Goal: Task Accomplishment & Management: Manage account settings

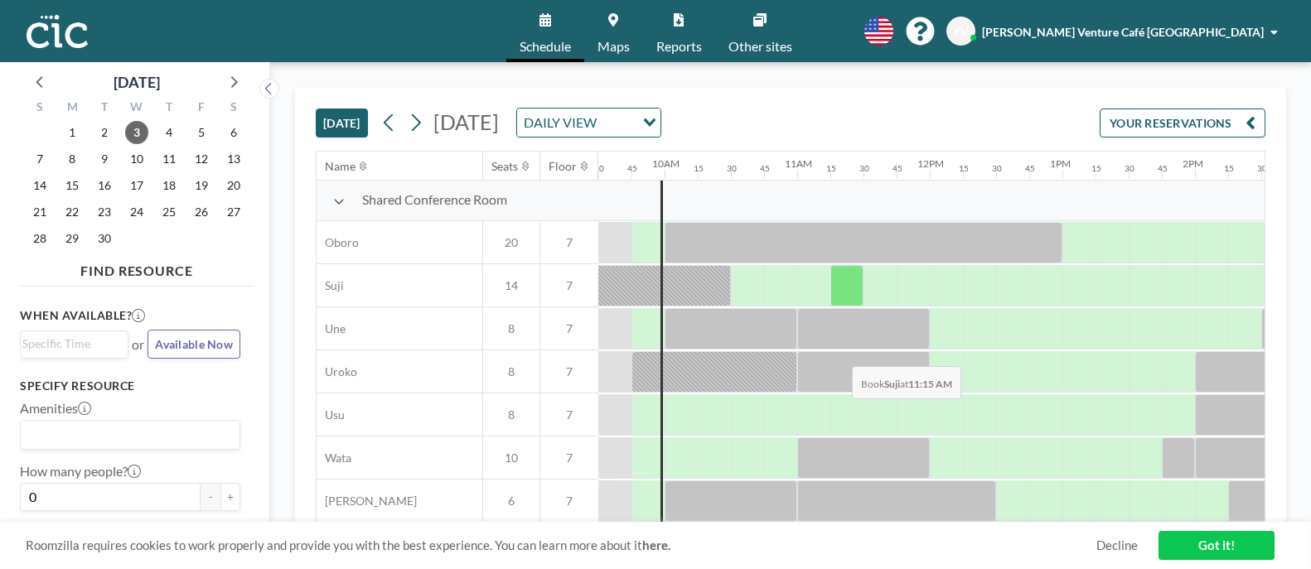
scroll to position [1216, 1260]
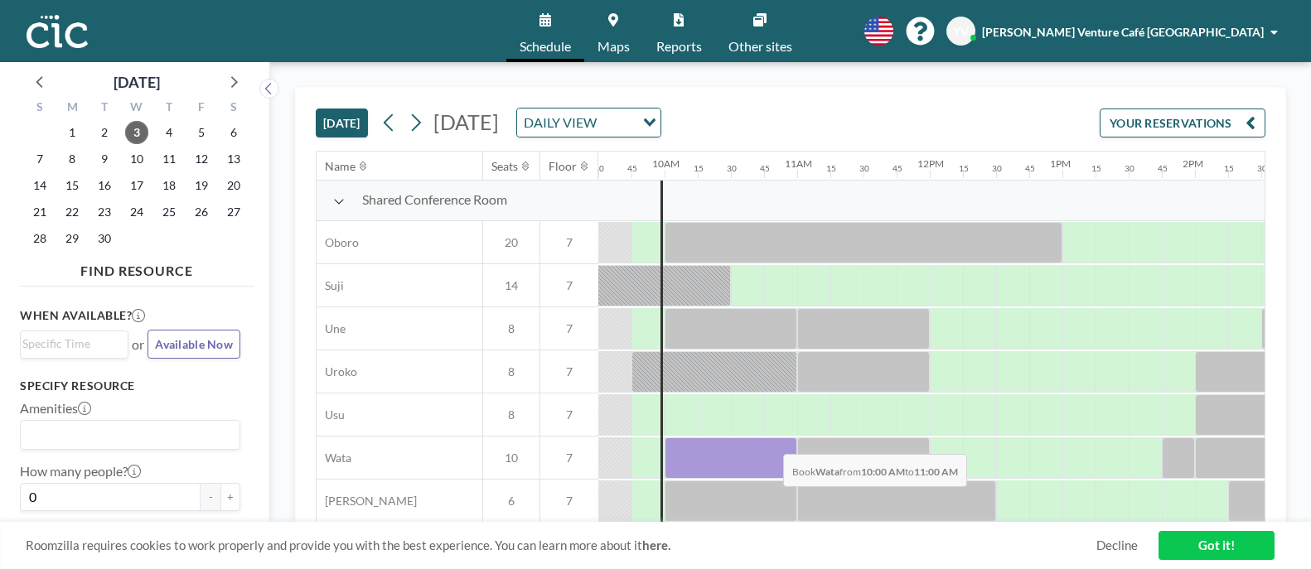
drag, startPoint x: 691, startPoint y: 439, endPoint x: 770, endPoint y: 442, distance: 79.6
click at [770, 442] on div at bounding box center [731, 458] width 133 height 41
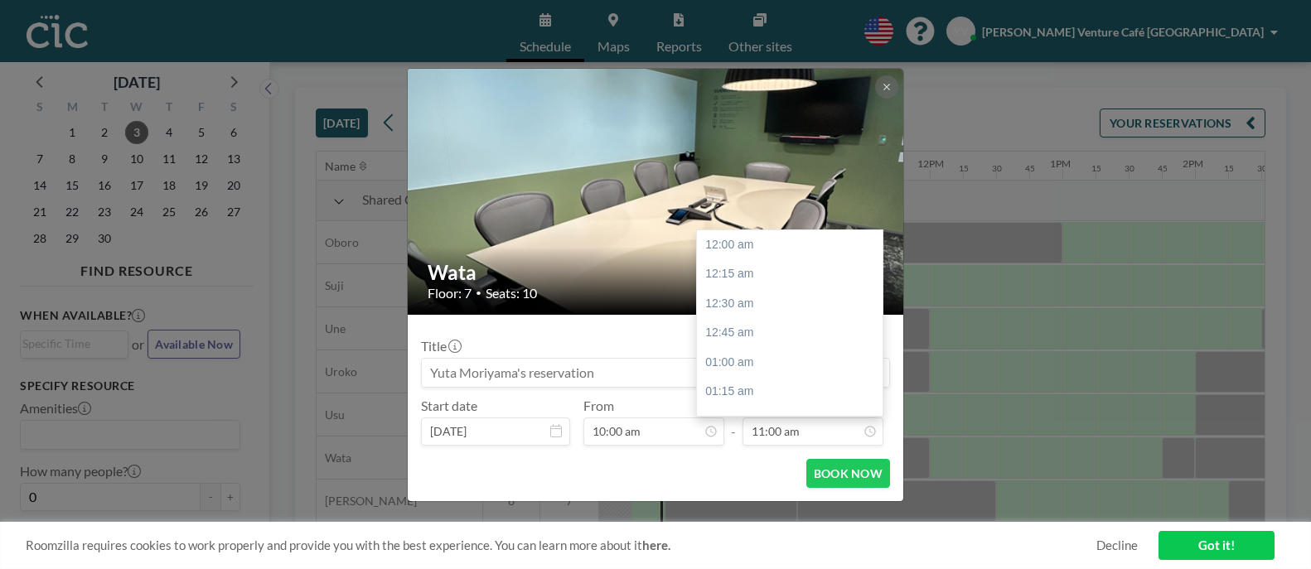
scroll to position [1298, 0]
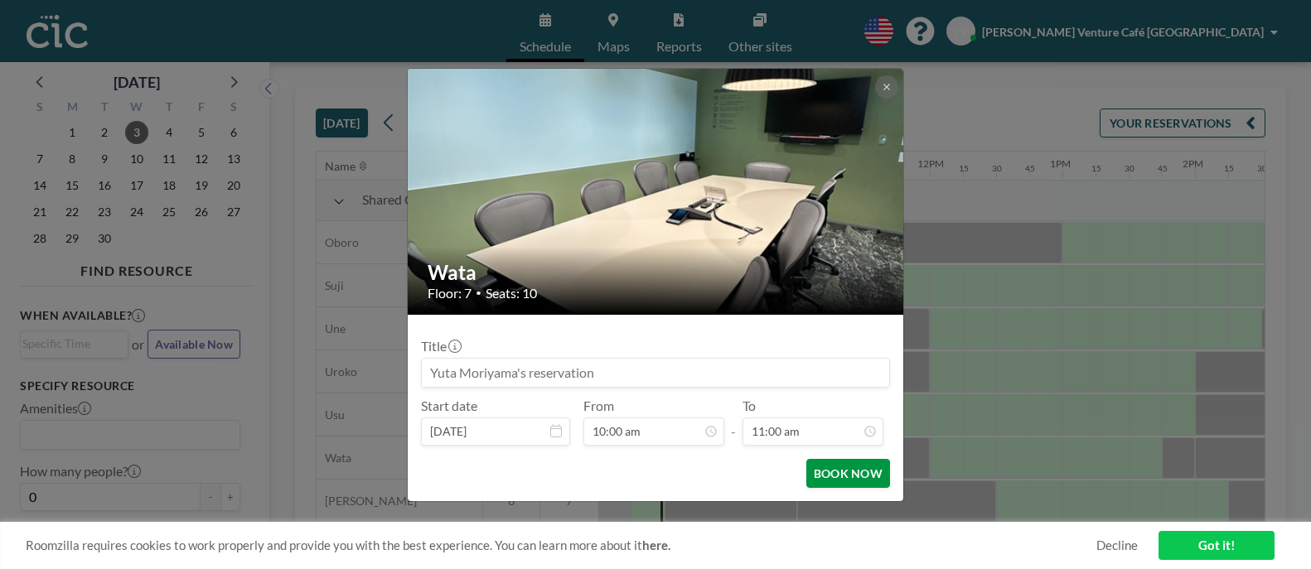
click at [852, 478] on button "BOOK NOW" at bounding box center [849, 473] width 84 height 29
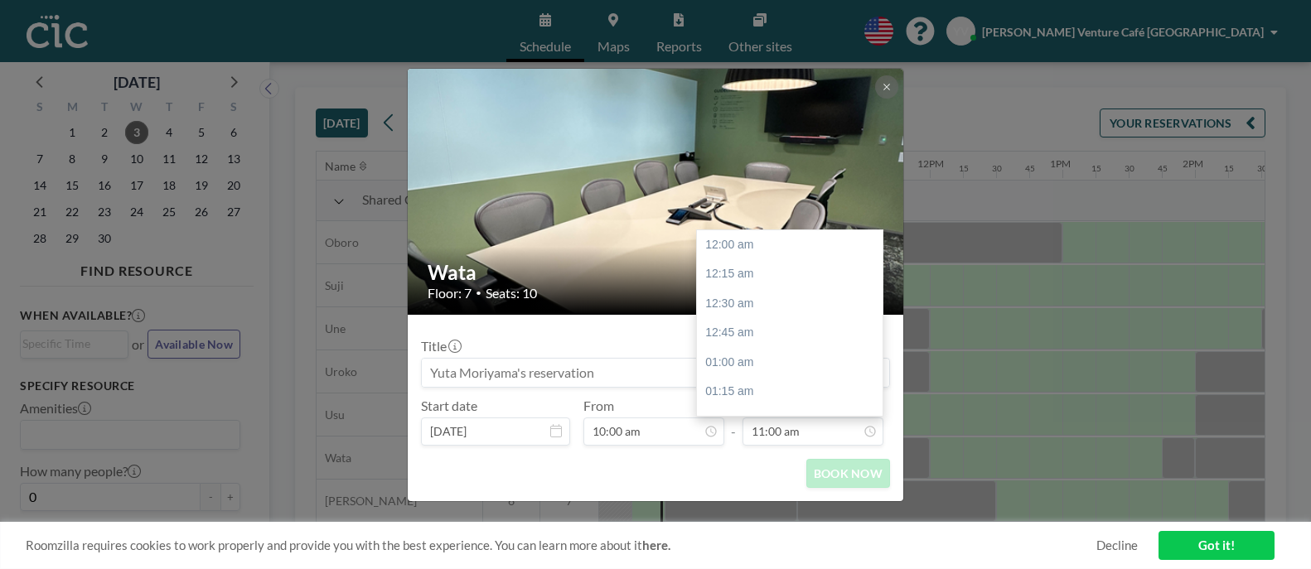
scroll to position [0, 0]
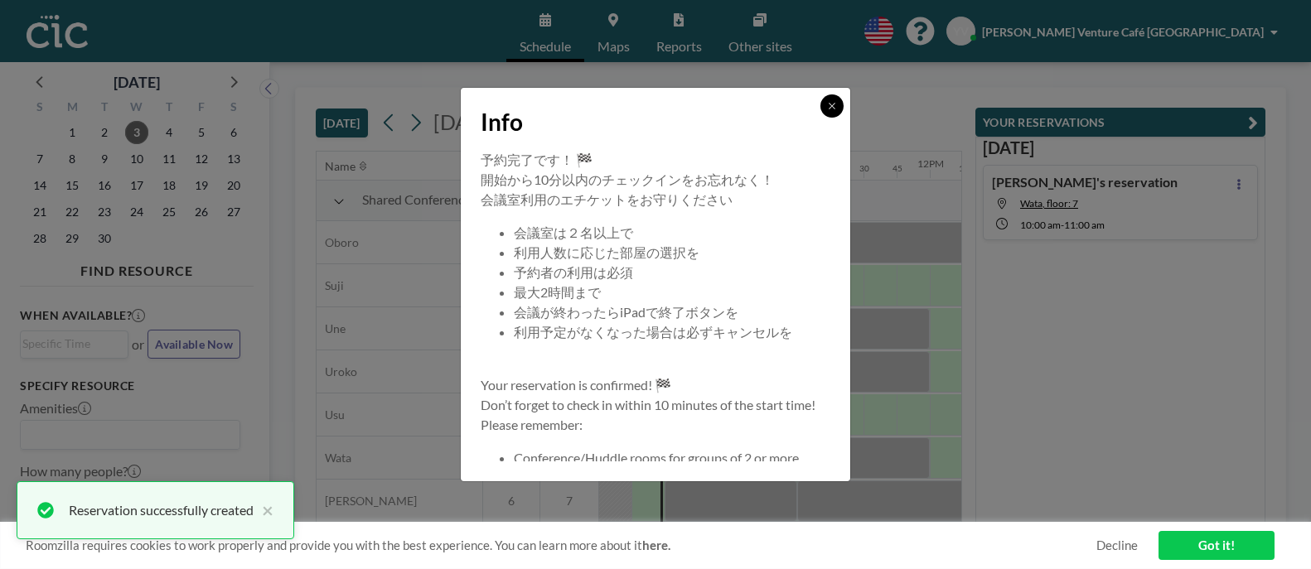
click at [833, 116] on button at bounding box center [832, 105] width 23 height 23
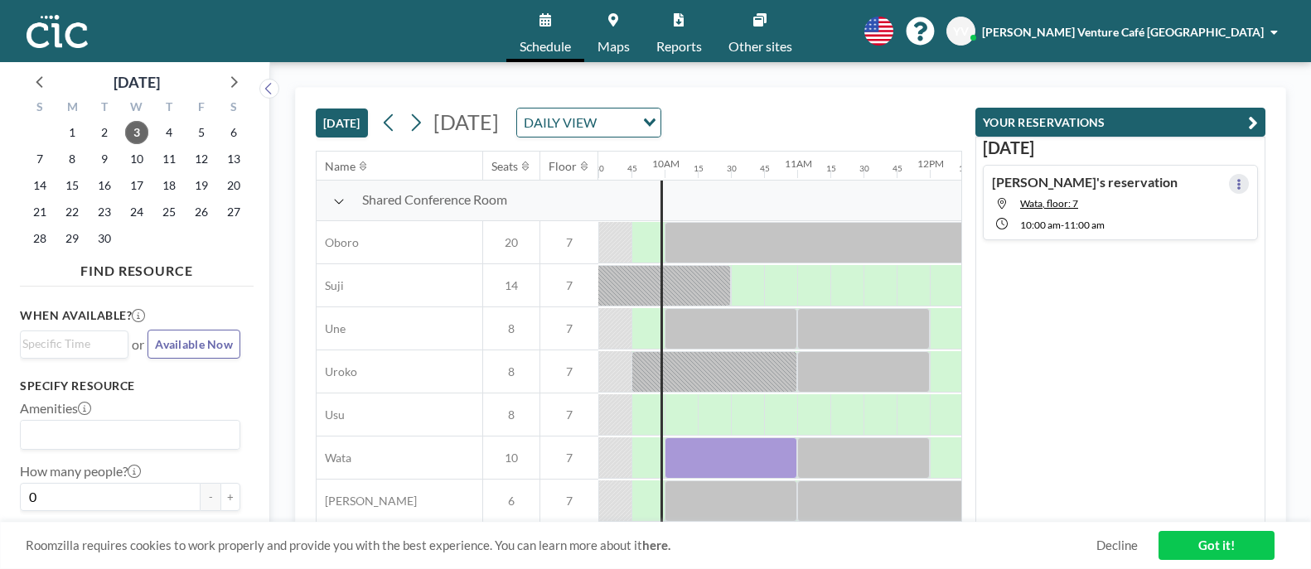
click at [1238, 182] on icon at bounding box center [1239, 184] width 3 height 11
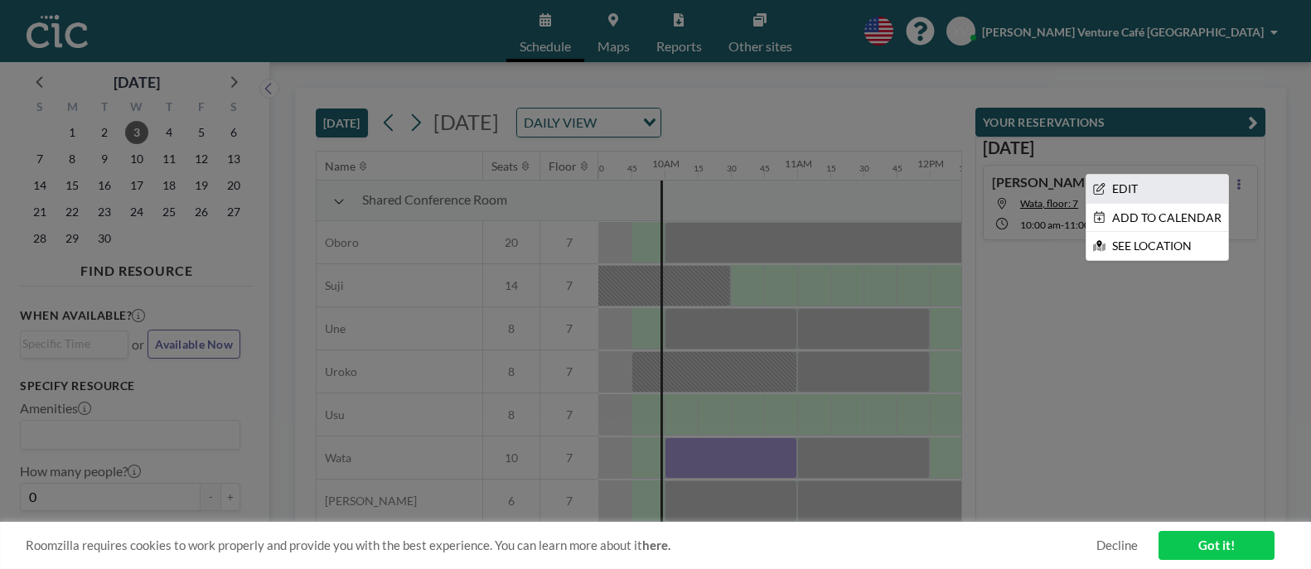
click at [1136, 187] on li "EDIT" at bounding box center [1158, 189] width 142 height 28
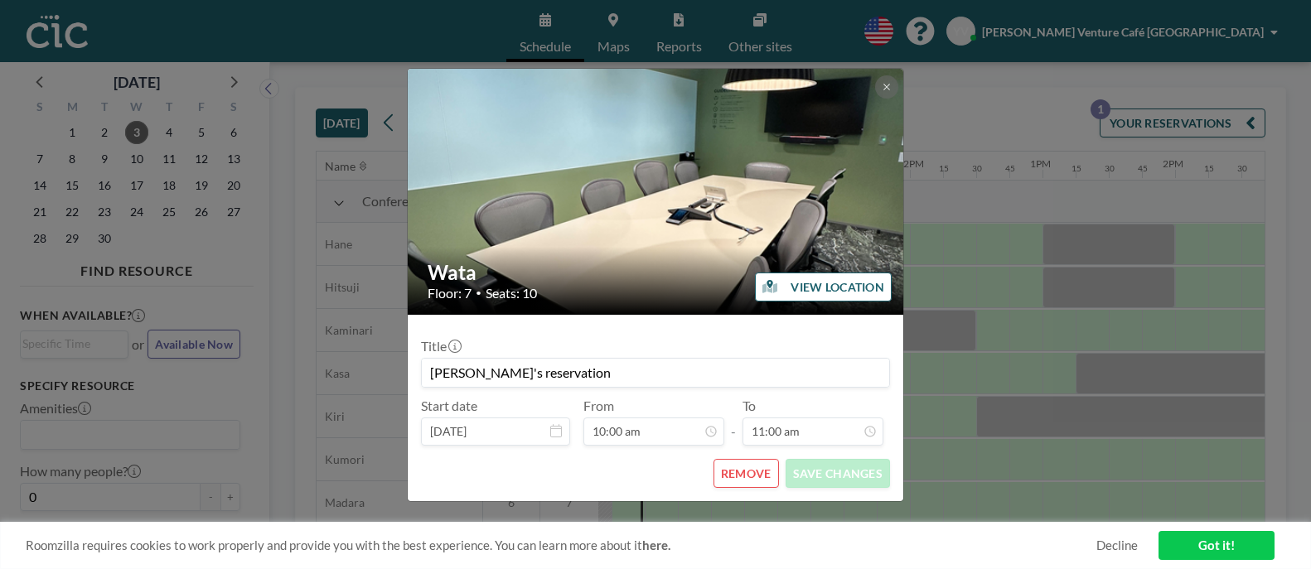
scroll to position [0, 1293]
click at [750, 479] on button "REMOVE" at bounding box center [746, 473] width 65 height 29
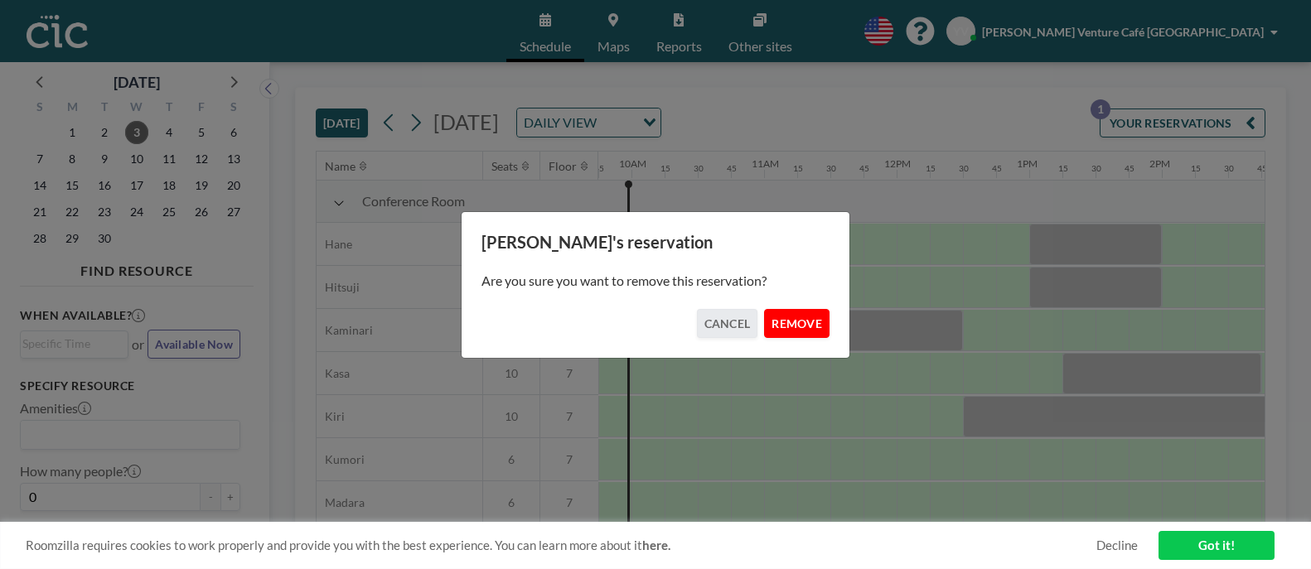
click at [821, 328] on button "REMOVE" at bounding box center [796, 323] width 65 height 29
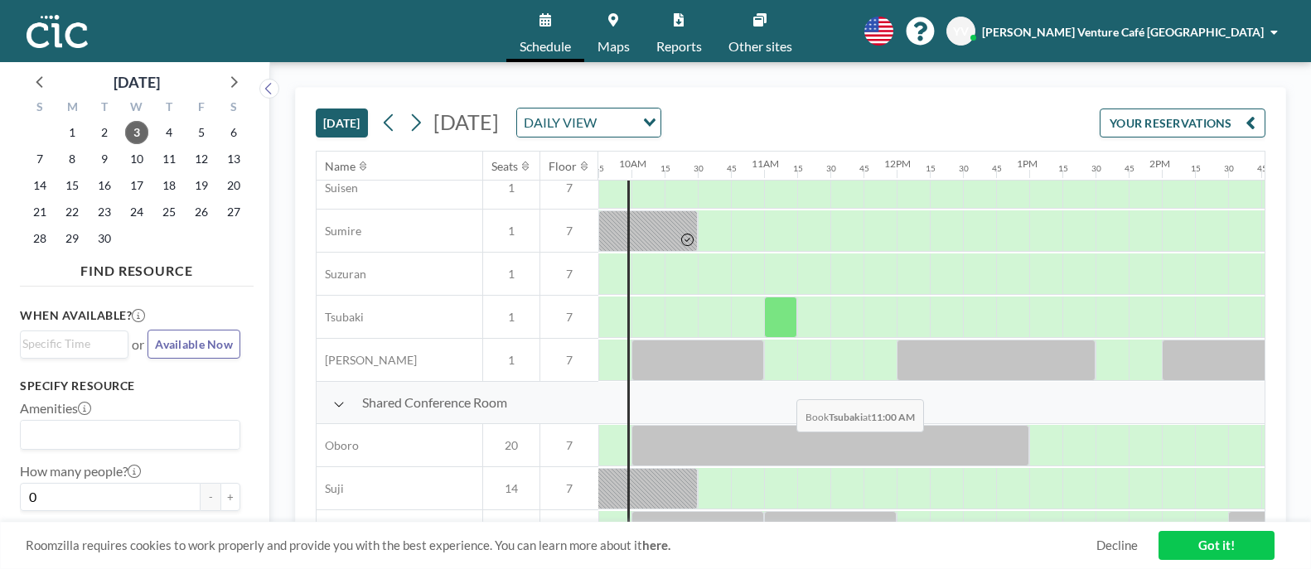
scroll to position [1216, 1293]
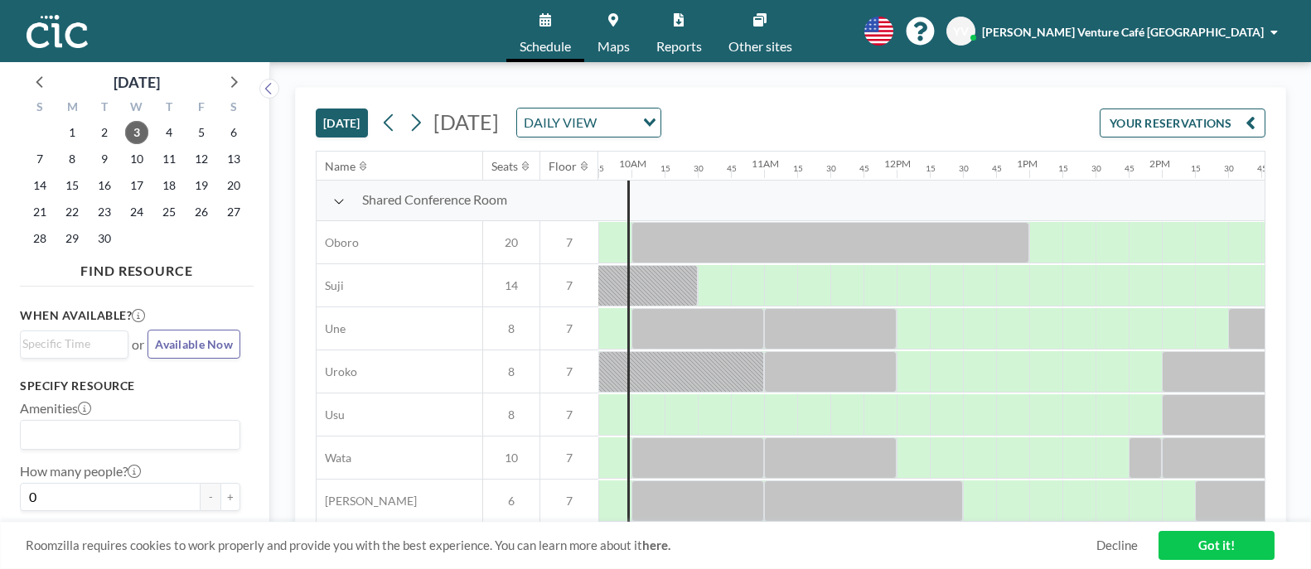
click at [1174, 545] on link "Got it!" at bounding box center [1217, 545] width 116 height 29
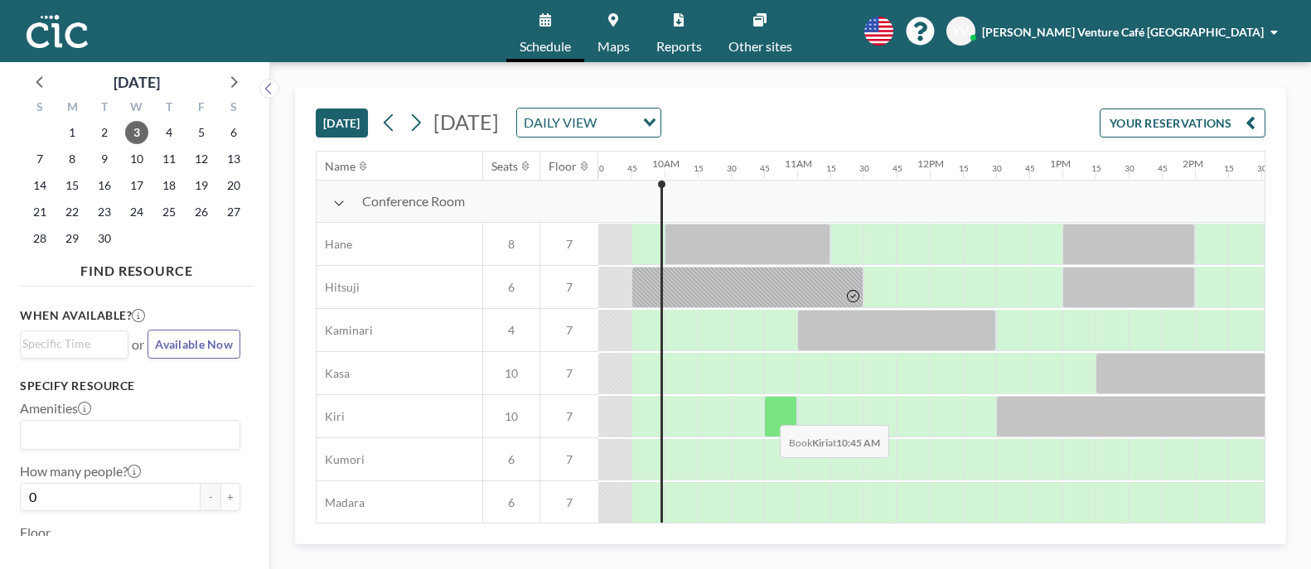
scroll to position [1216, 1260]
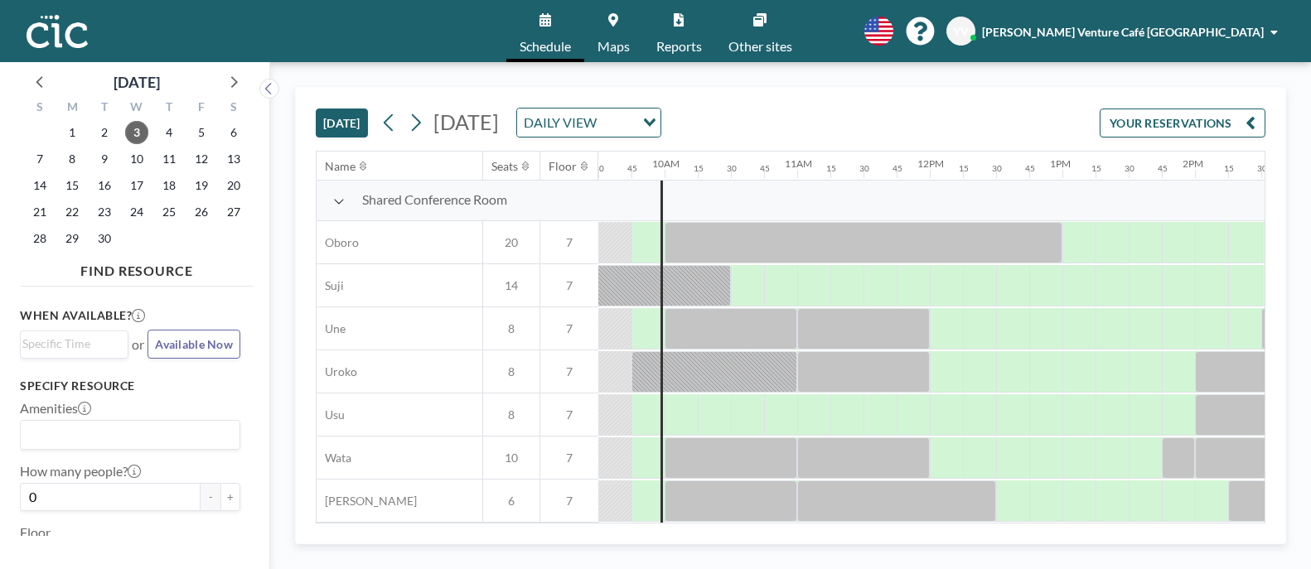
click at [1199, 130] on button "YOUR RESERVATIONS" at bounding box center [1183, 123] width 166 height 29
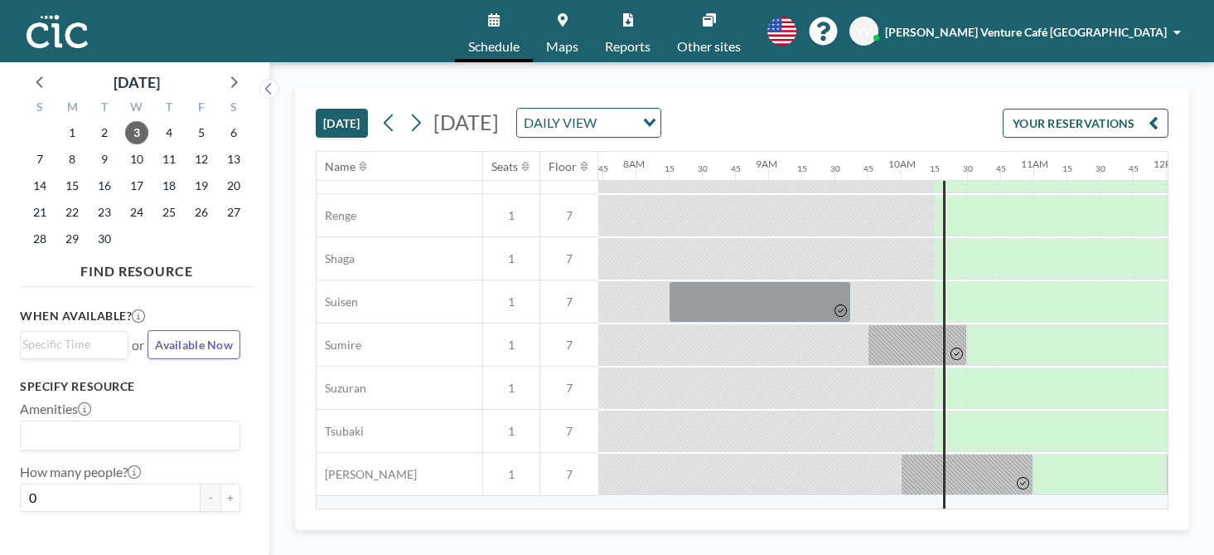
scroll to position [911, 1024]
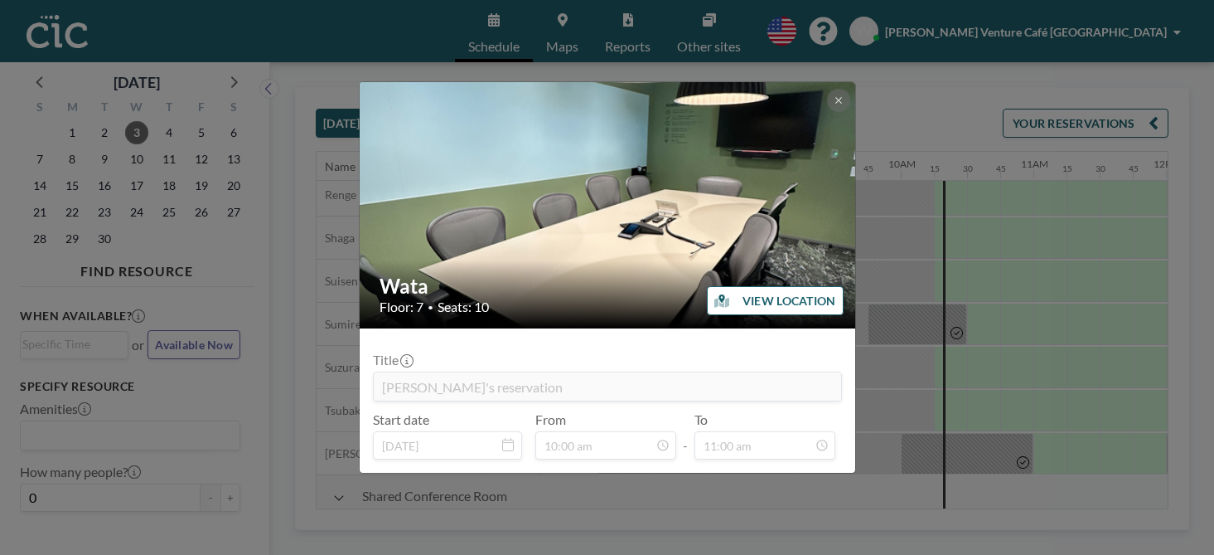
click at [865, 211] on div "Wata Floor: 7 • Seats: 10 VIEW LOCATION Title Yuta Moriyama's reservation Start…" at bounding box center [607, 277] width 1214 height 555
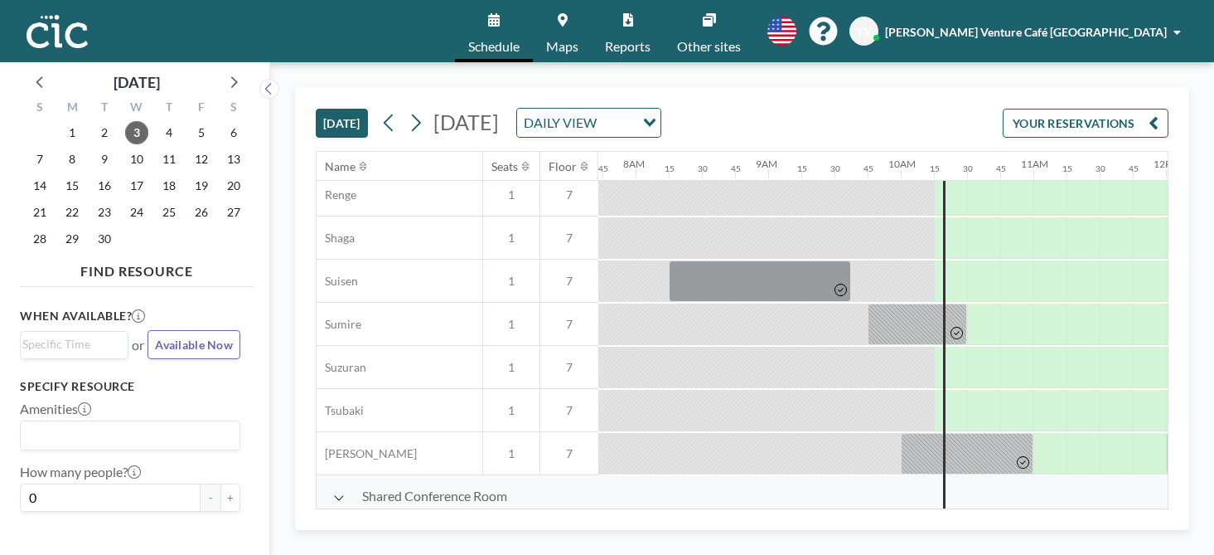
click at [1104, 109] on button "YOUR RESERVATIONS" at bounding box center [1086, 123] width 166 height 29
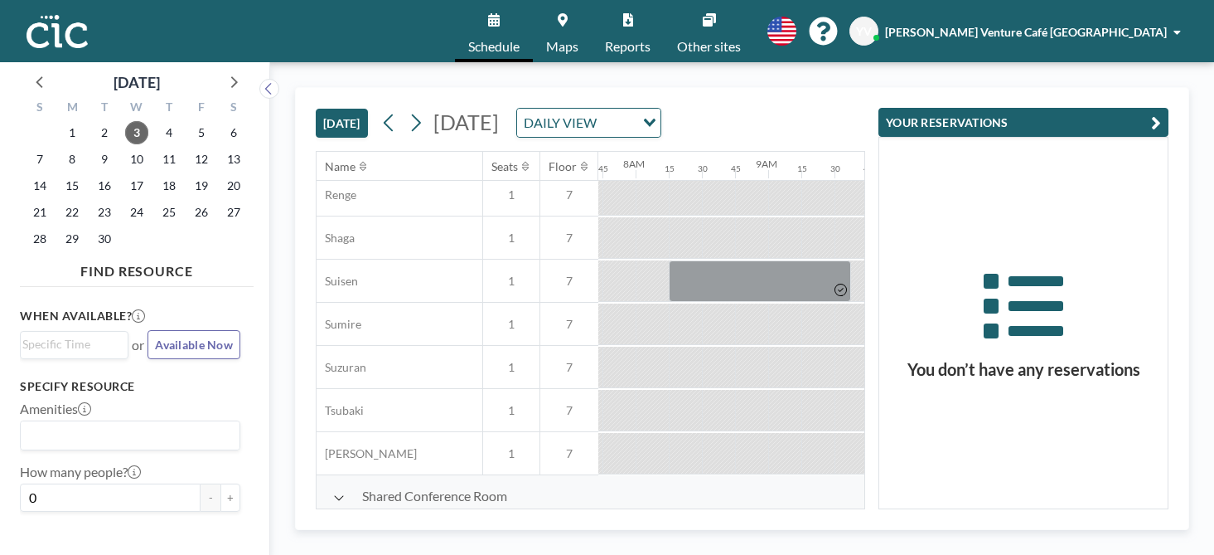
click at [1161, 113] on icon "button" at bounding box center [1156, 123] width 10 height 20
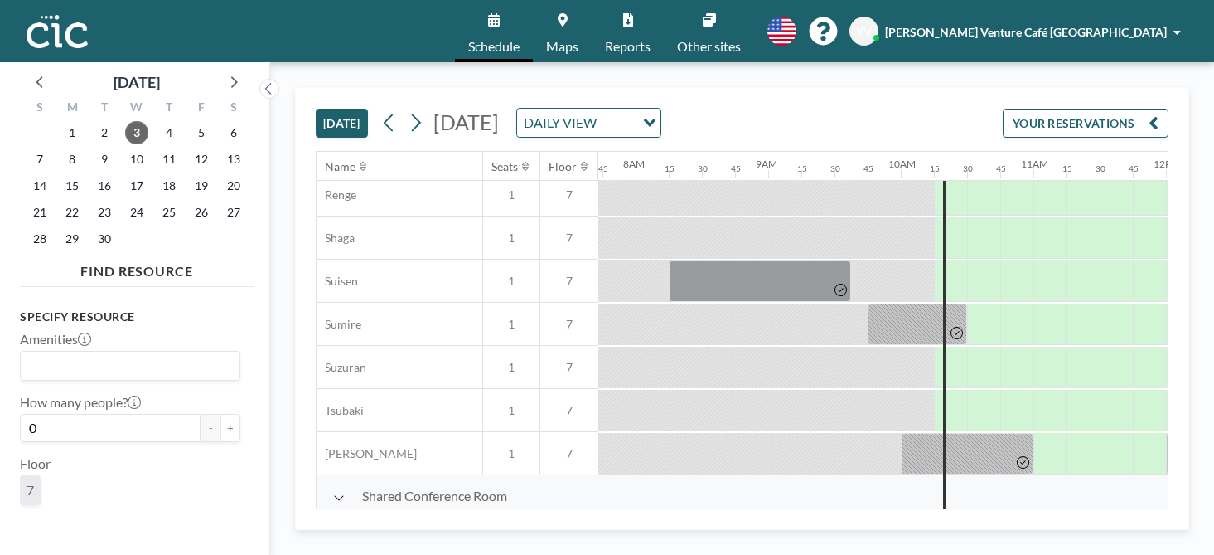
scroll to position [0, 0]
